Goal: Navigation & Orientation: Understand site structure

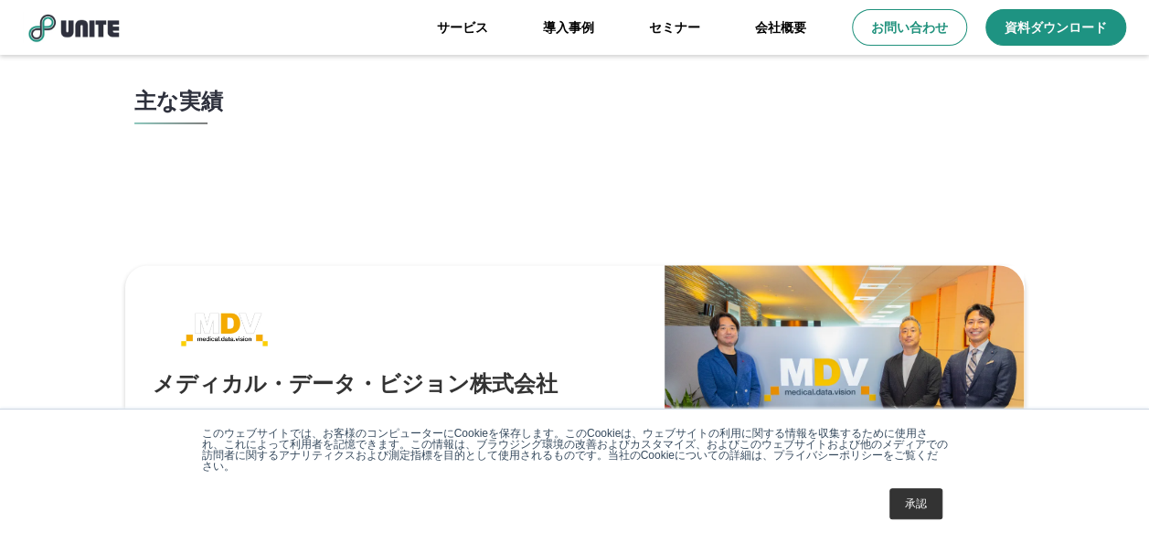
scroll to position [4796, 0]
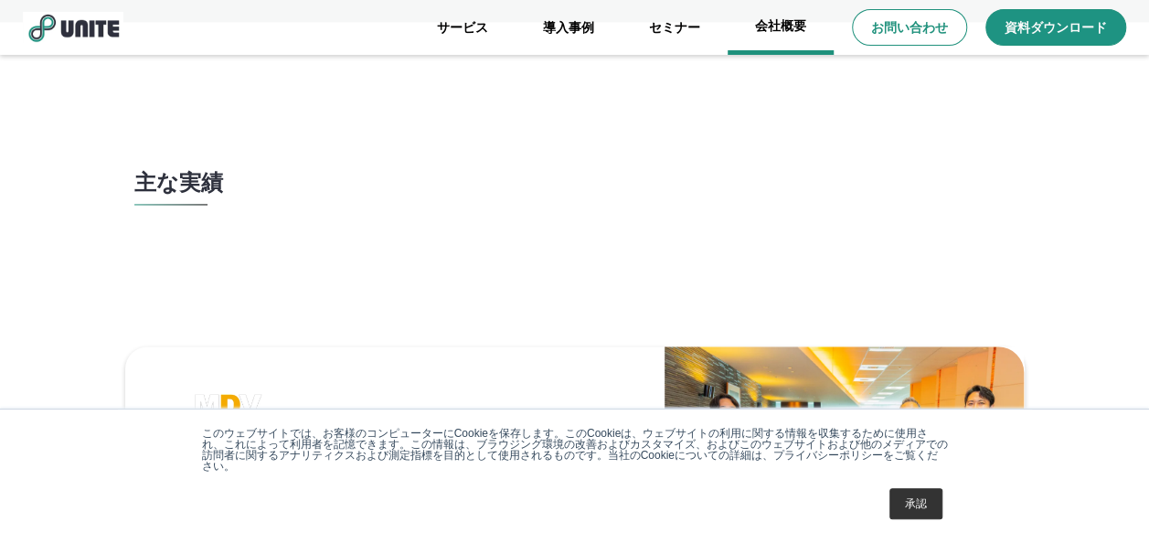
click at [786, 29] on link "会社概要" at bounding box center [780, 27] width 106 height 55
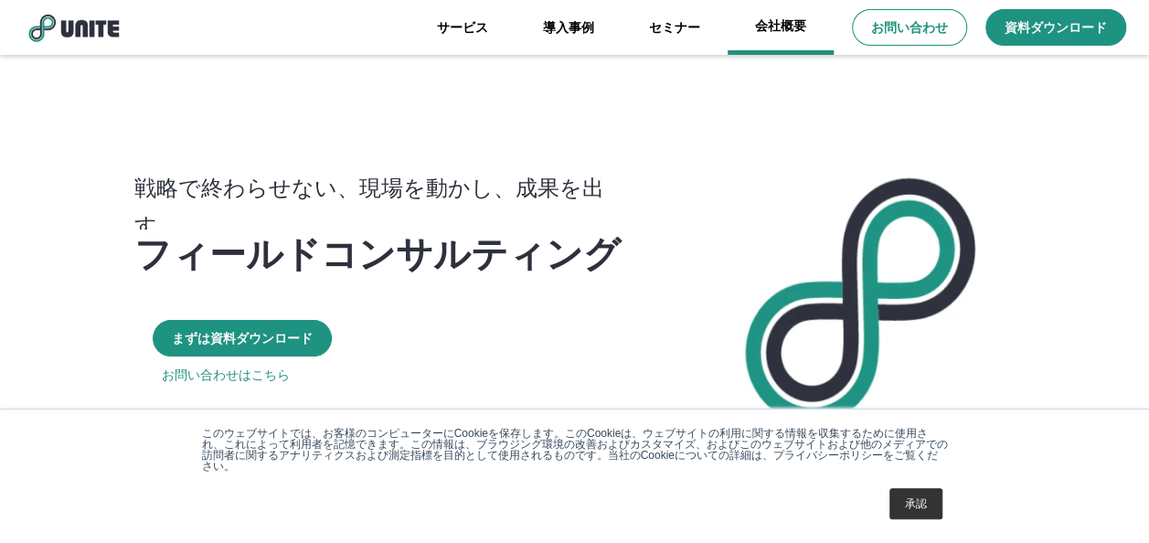
click at [787, 23] on link "会社概要" at bounding box center [780, 27] width 106 height 55
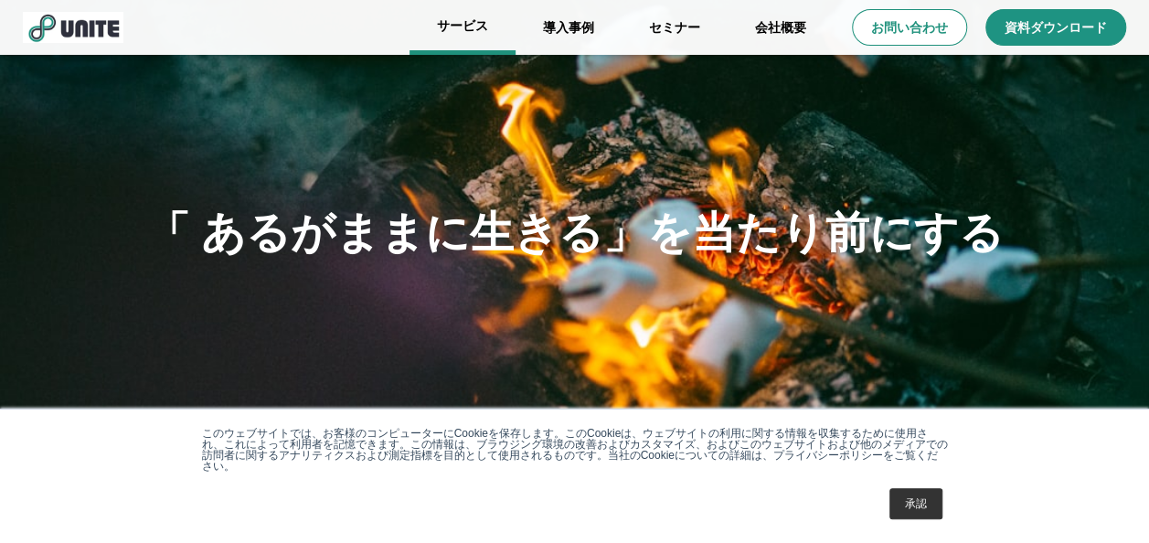
click at [451, 27] on link "サービス" at bounding box center [462, 27] width 106 height 55
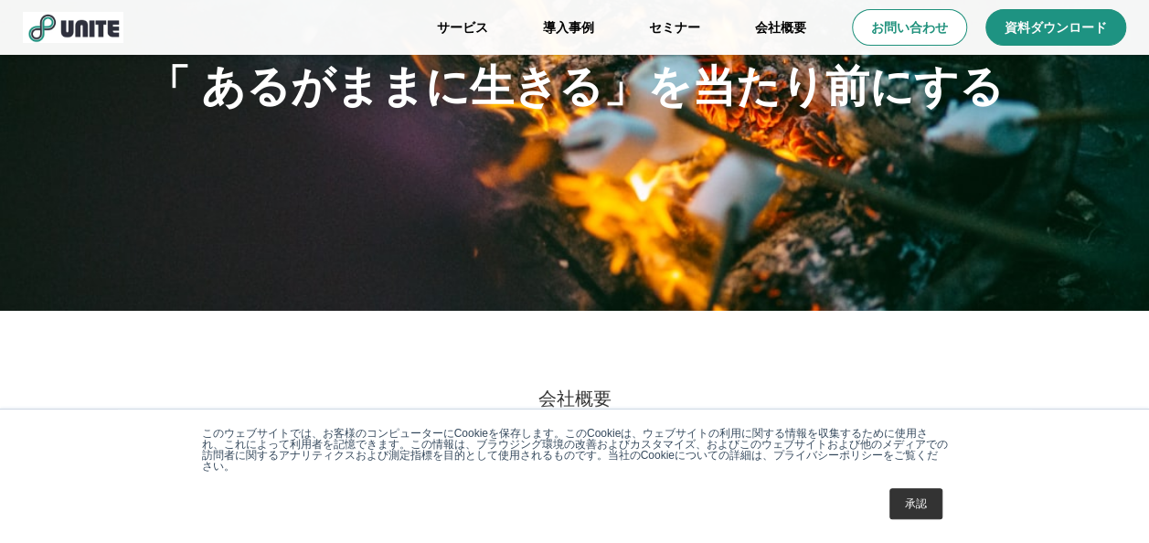
scroll to position [366, 0]
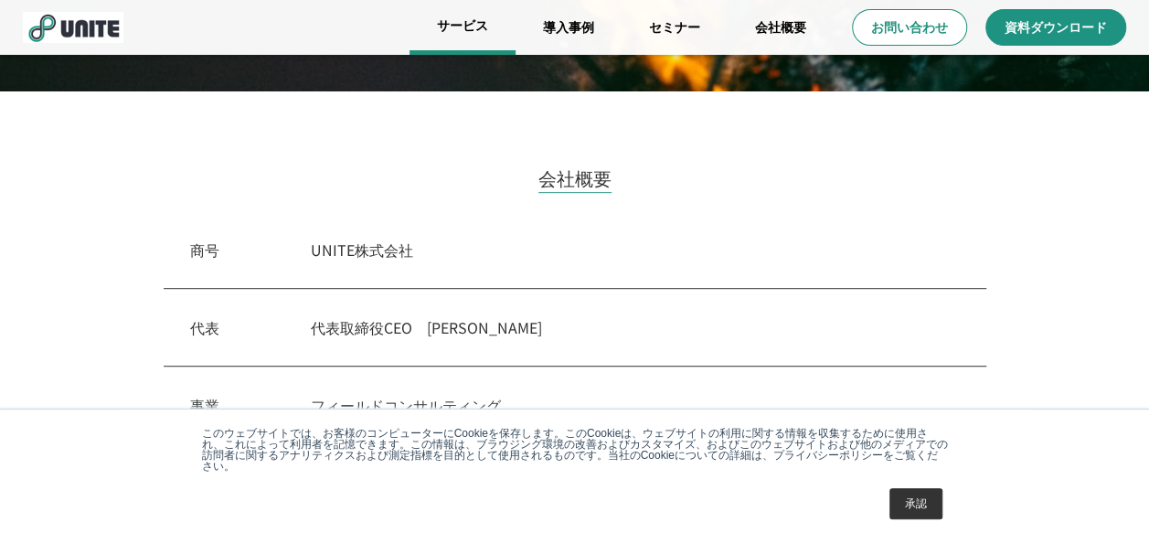
click at [470, 37] on link "サービス" at bounding box center [462, 27] width 106 height 55
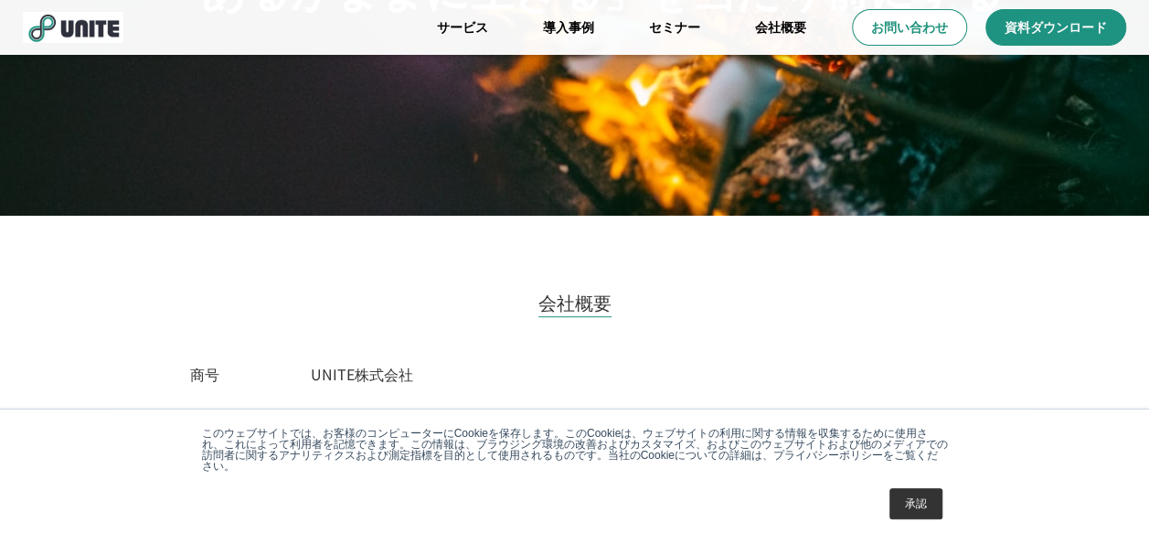
scroll to position [457, 0]
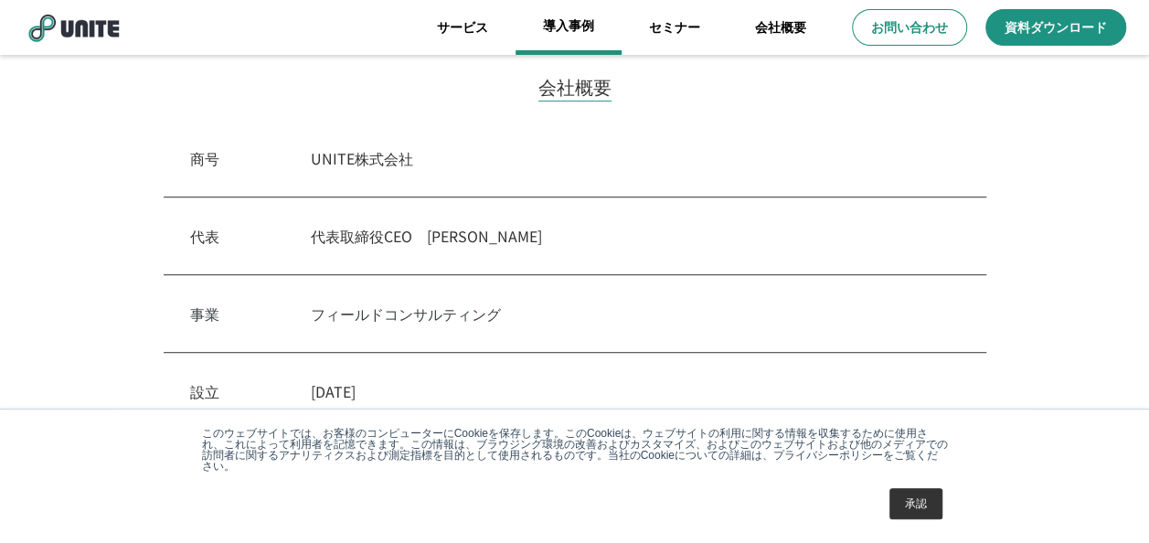
click at [547, 22] on link "導入事例" at bounding box center [568, 27] width 106 height 55
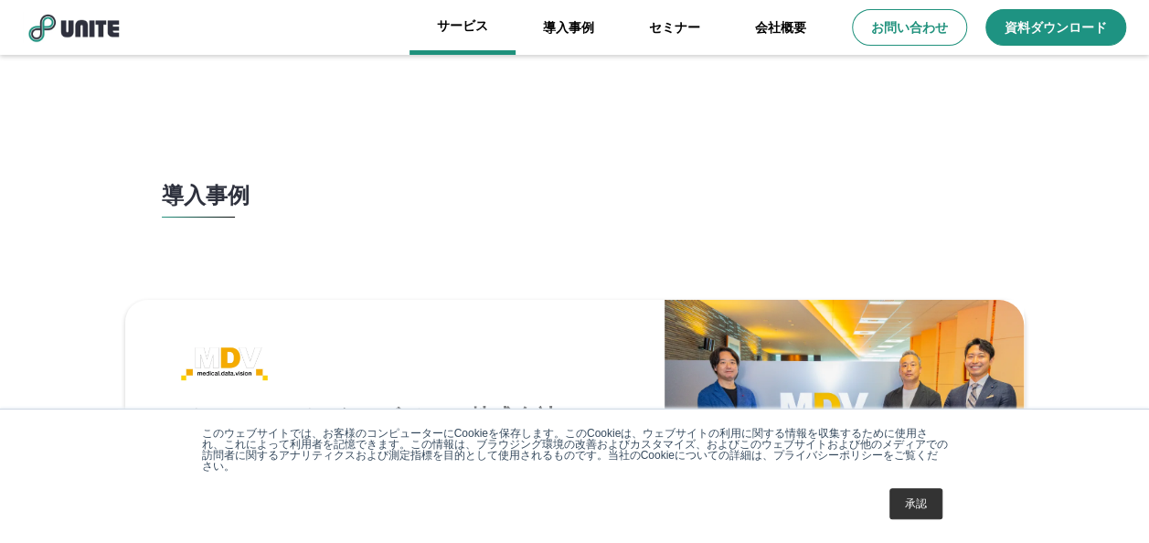
click at [484, 20] on link "サービス" at bounding box center [462, 27] width 106 height 55
click at [464, 24] on link "サービス" at bounding box center [462, 27] width 106 height 55
